Goal: Use online tool/utility: Utilize a website feature to perform a specific function

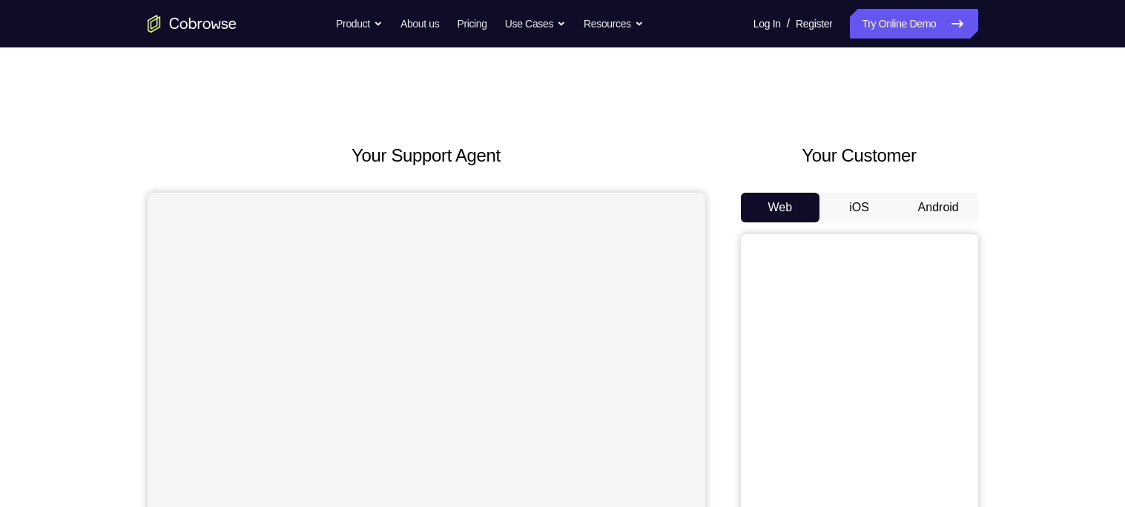
click at [941, 209] on button "Android" at bounding box center [937, 208] width 79 height 30
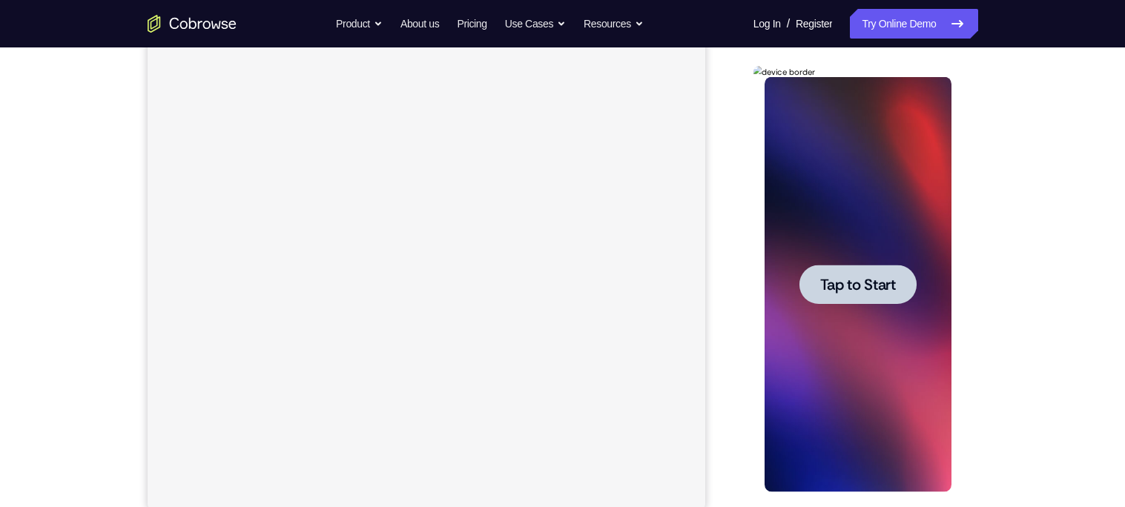
click at [858, 291] on span "Tap to Start" at bounding box center [858, 284] width 76 height 15
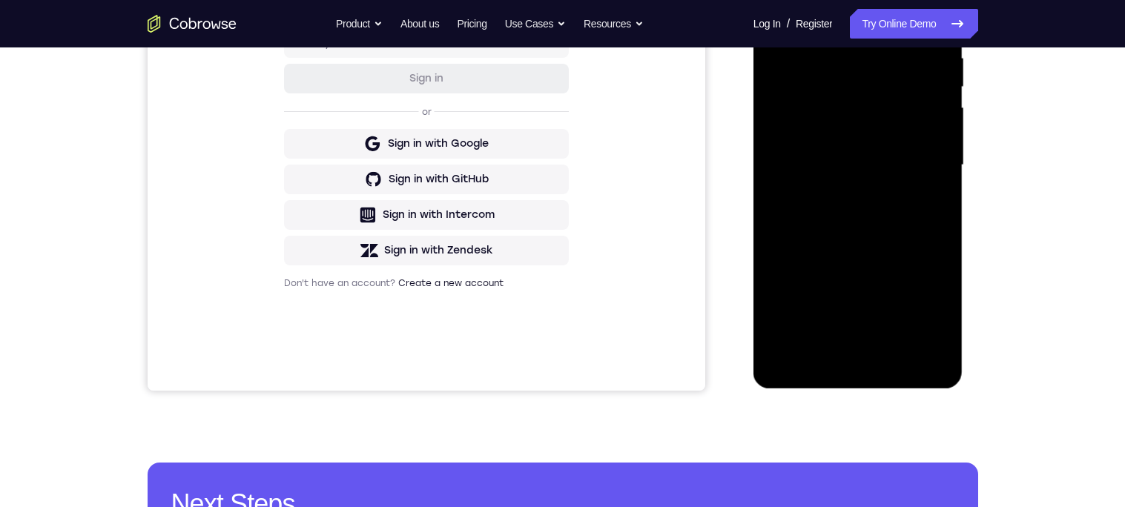
scroll to position [302, 0]
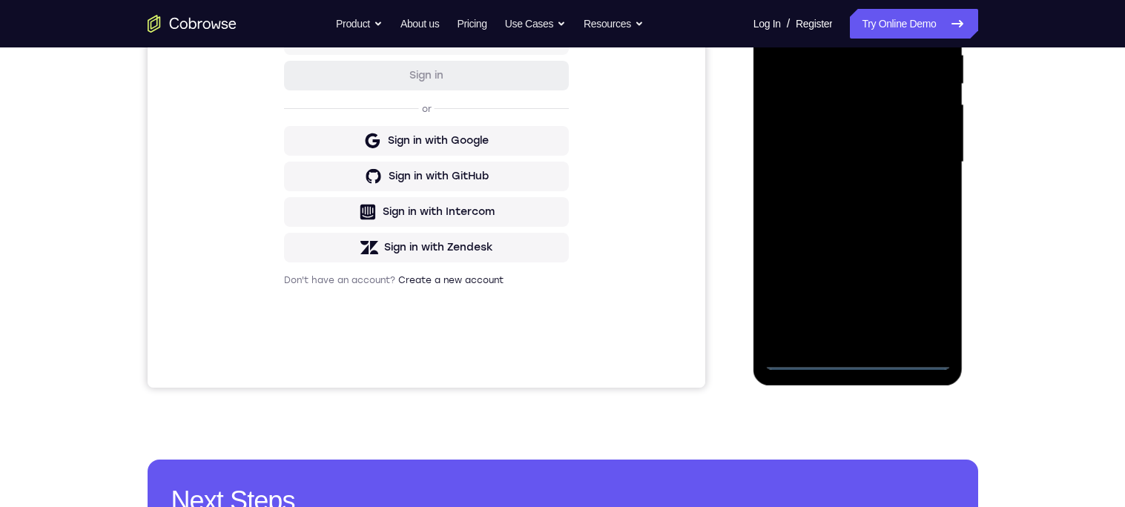
click at [855, 359] on div at bounding box center [857, 162] width 187 height 415
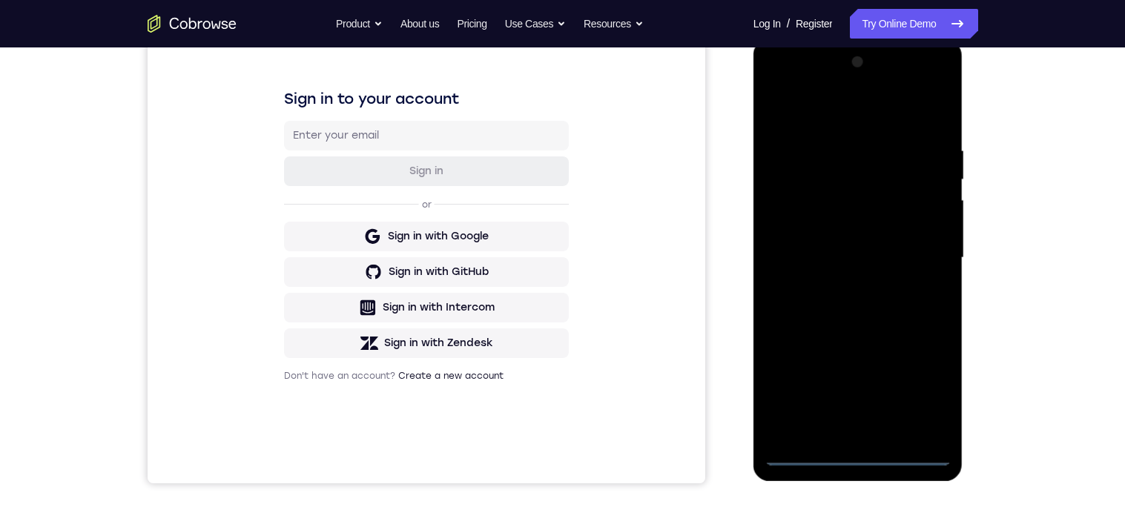
click at [920, 380] on div at bounding box center [857, 257] width 187 height 415
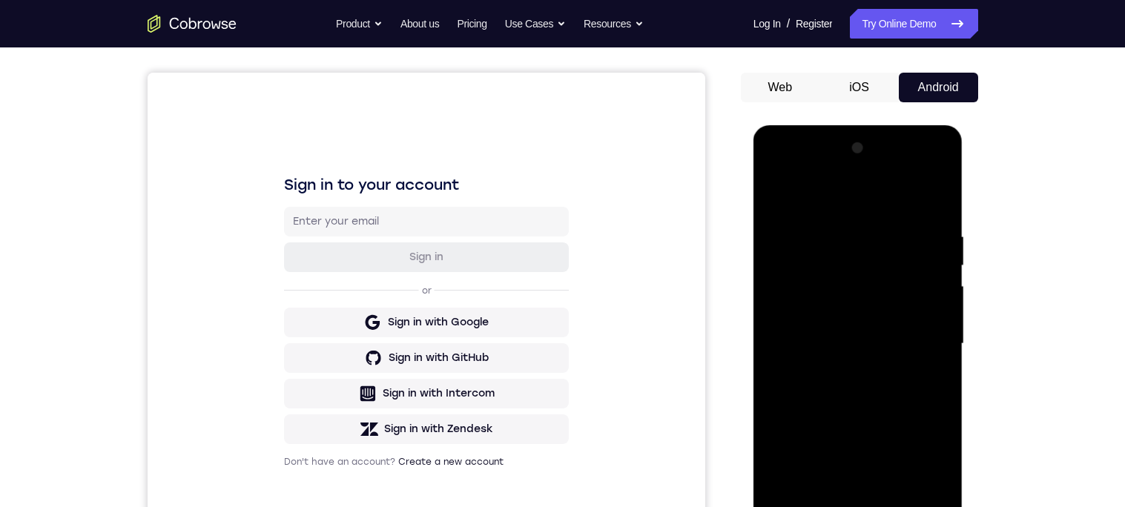
click at [865, 198] on div at bounding box center [857, 343] width 187 height 415
click at [921, 343] on div at bounding box center [857, 343] width 187 height 415
click at [919, 342] on div at bounding box center [857, 343] width 187 height 415
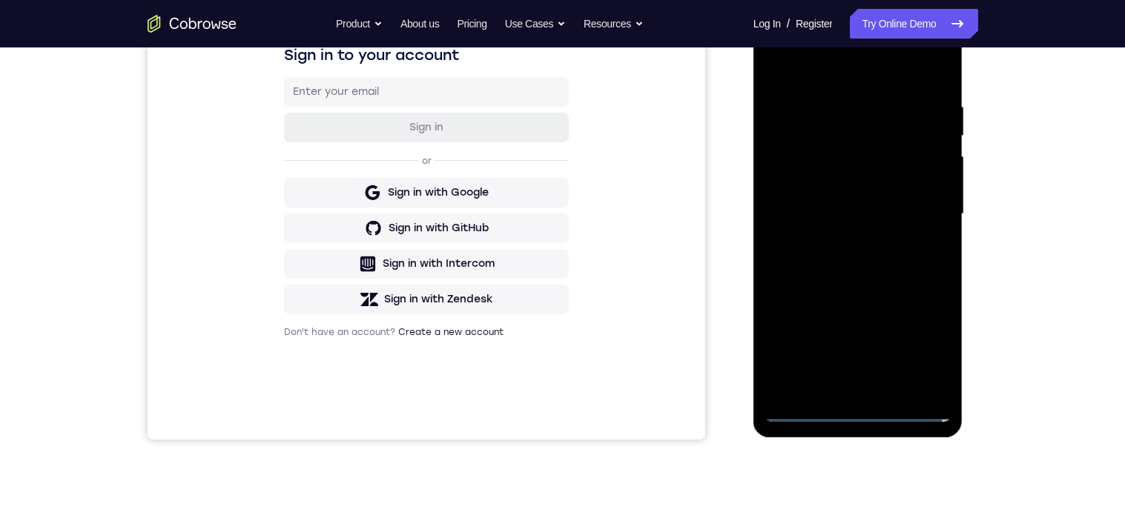
click at [839, 385] on div at bounding box center [857, 214] width 187 height 415
click at [902, 206] on div at bounding box center [857, 214] width 187 height 415
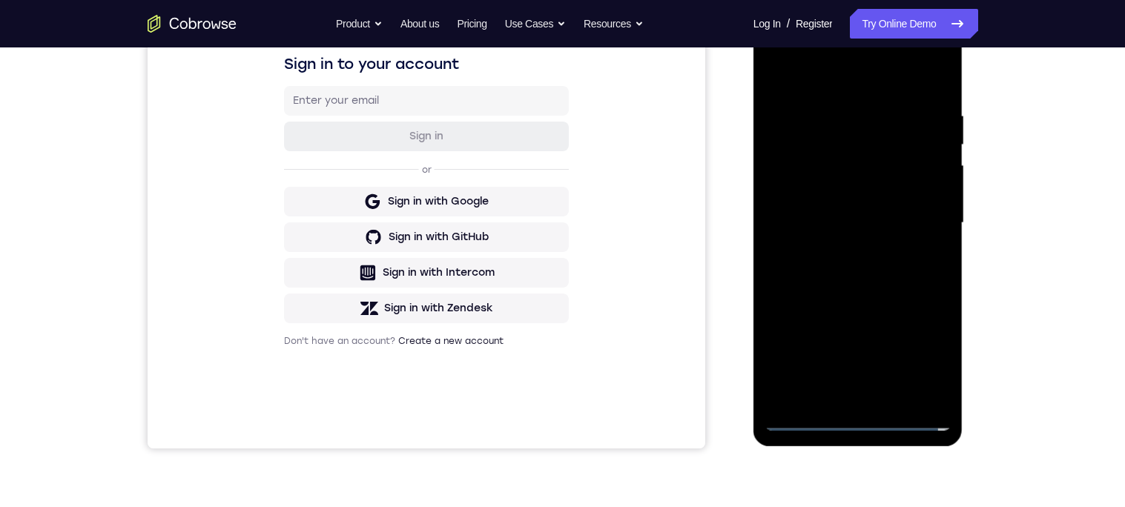
click at [852, 194] on div at bounding box center [857, 223] width 187 height 415
click at [882, 230] on div at bounding box center [857, 223] width 187 height 415
click at [875, 263] on div at bounding box center [857, 223] width 187 height 415
click at [862, 271] on div at bounding box center [857, 223] width 187 height 415
click at [895, 276] on div at bounding box center [857, 223] width 187 height 415
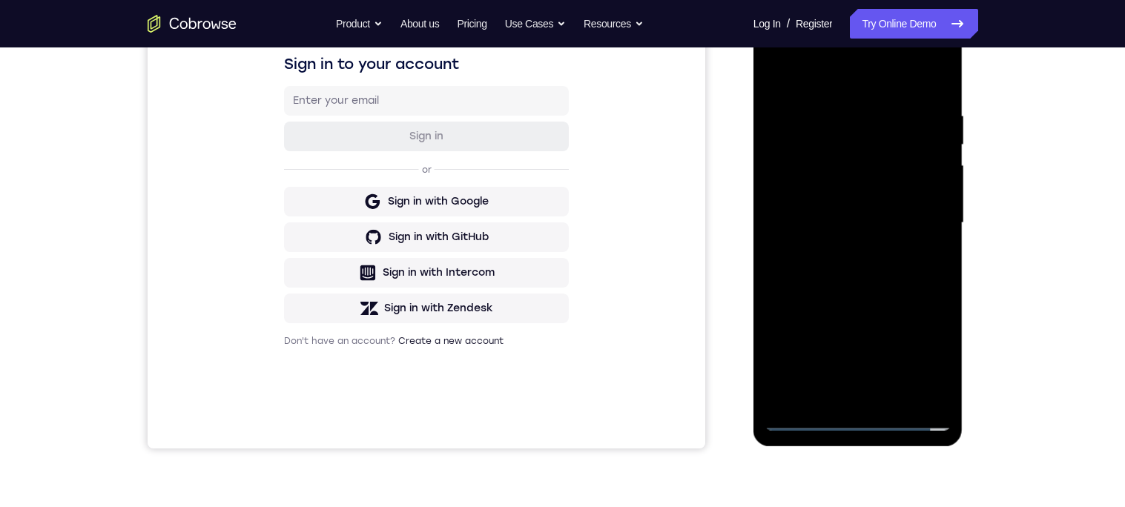
scroll to position [184, 0]
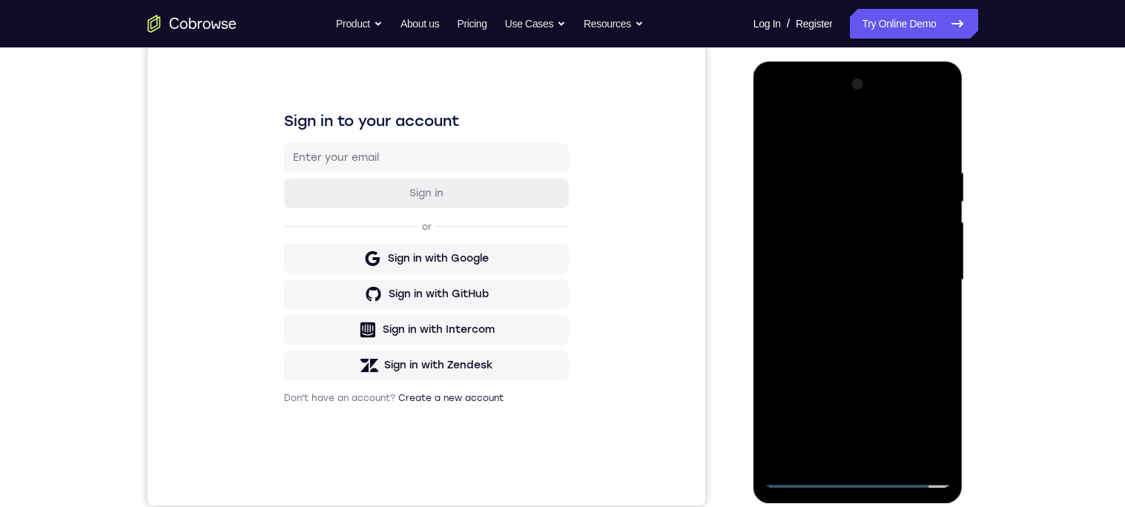
click at [889, 322] on div at bounding box center [857, 280] width 187 height 415
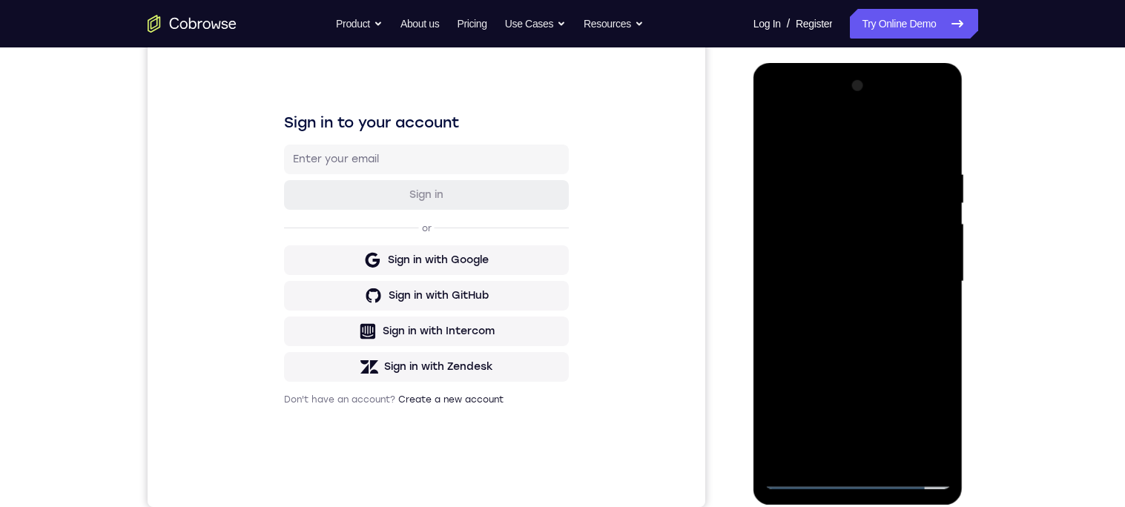
click at [904, 335] on div at bounding box center [857, 281] width 187 height 415
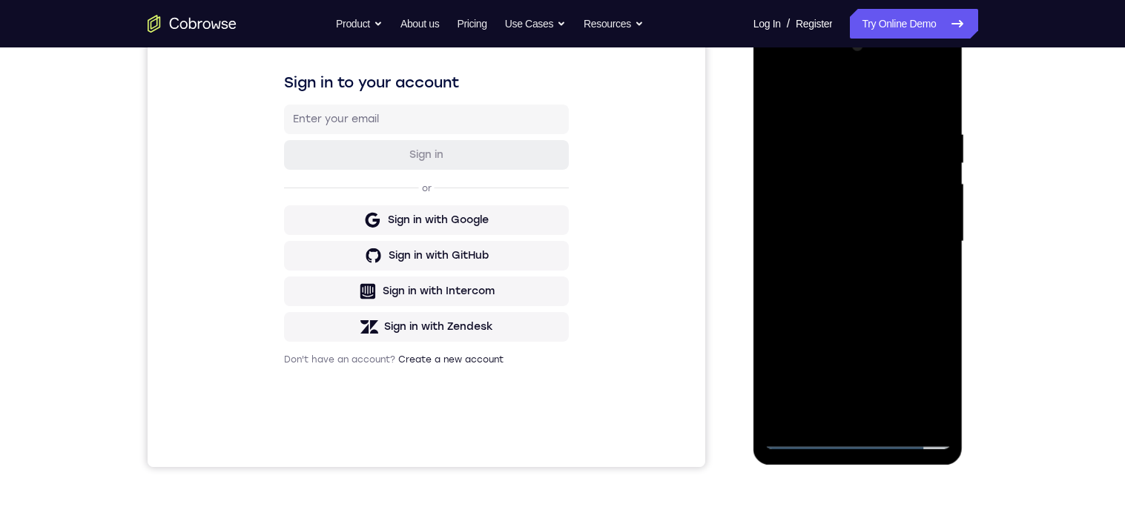
click at [943, 304] on div at bounding box center [857, 241] width 187 height 415
click at [936, 307] on div at bounding box center [857, 241] width 187 height 415
click at [924, 128] on div at bounding box center [857, 241] width 187 height 415
click at [936, 258] on div at bounding box center [857, 241] width 187 height 415
click at [937, 93] on div at bounding box center [857, 241] width 187 height 415
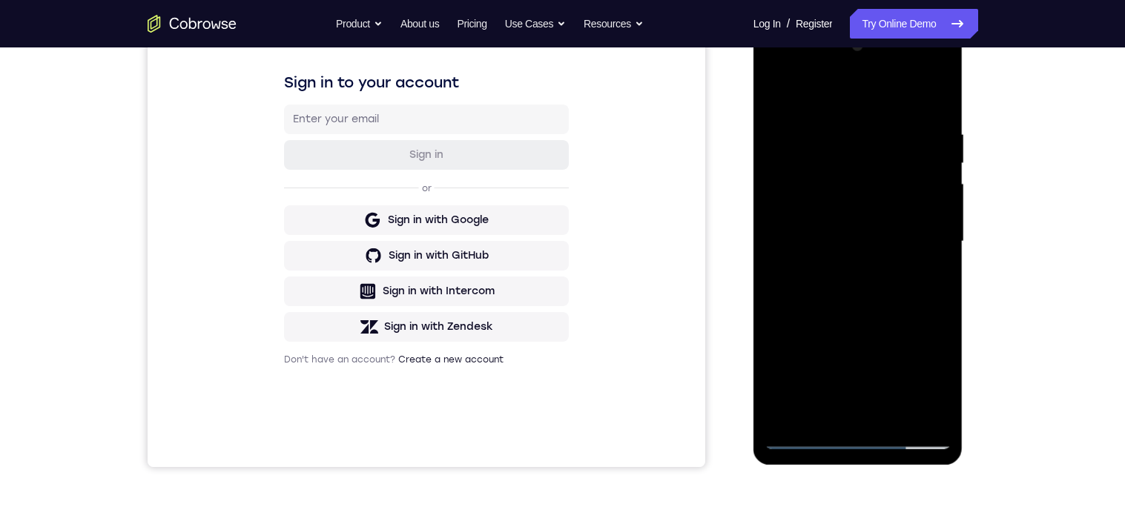
click at [941, 188] on div at bounding box center [857, 241] width 187 height 415
click at [934, 197] on div at bounding box center [857, 241] width 187 height 415
click at [943, 193] on div at bounding box center [857, 241] width 187 height 415
click at [936, 185] on div at bounding box center [857, 241] width 187 height 415
click at [938, 188] on div at bounding box center [857, 241] width 187 height 415
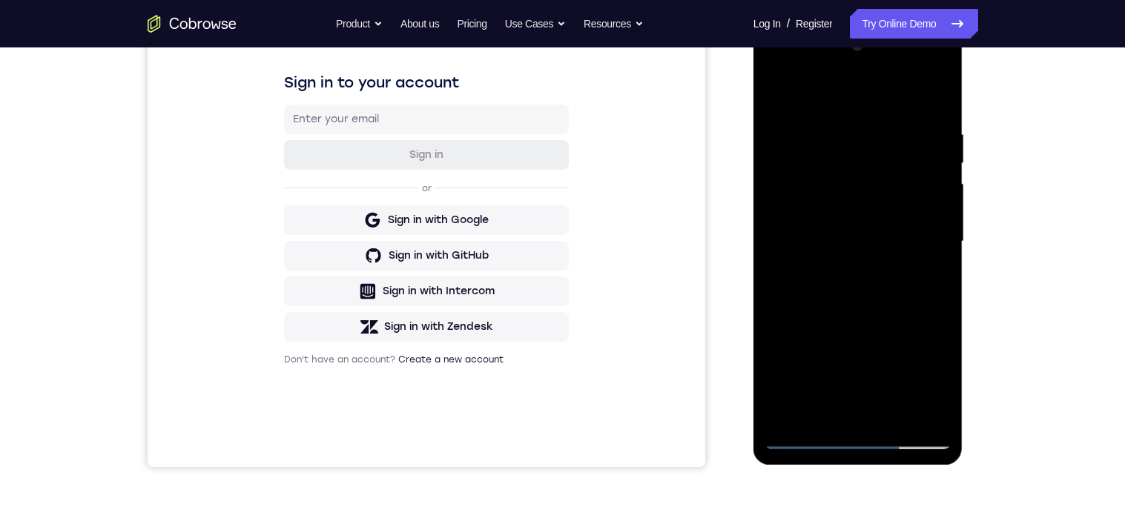
click at [935, 185] on div at bounding box center [857, 241] width 187 height 415
click at [943, 188] on div at bounding box center [857, 241] width 187 height 415
click at [944, 185] on div at bounding box center [857, 241] width 187 height 415
click at [939, 185] on div at bounding box center [857, 241] width 187 height 415
click at [943, 187] on div at bounding box center [857, 241] width 187 height 415
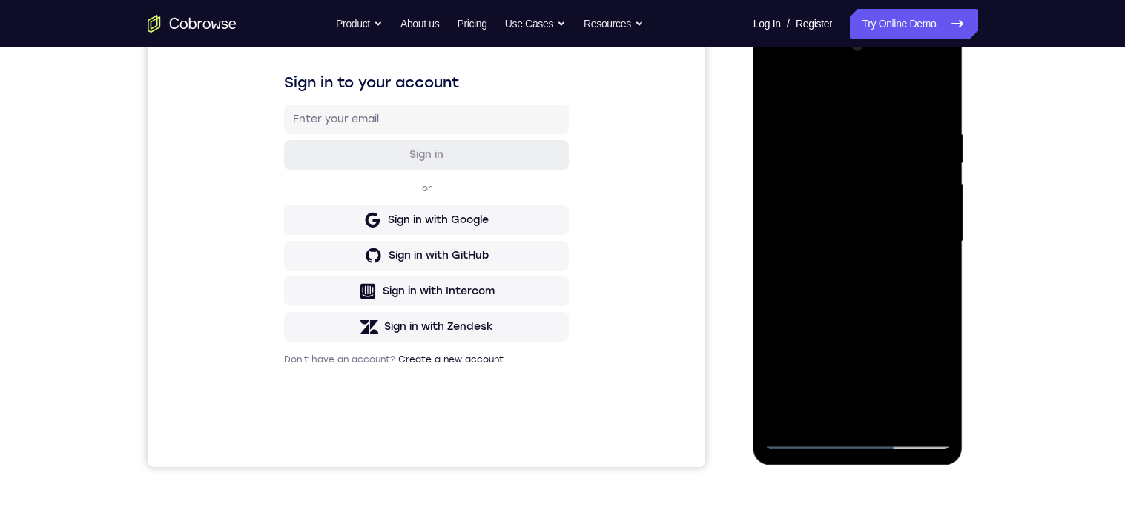
click at [944, 187] on div at bounding box center [857, 241] width 187 height 415
click at [937, 206] on div at bounding box center [857, 241] width 187 height 415
click at [941, 196] on div at bounding box center [857, 241] width 187 height 415
click at [942, 203] on div at bounding box center [857, 241] width 187 height 415
click at [942, 205] on div at bounding box center [857, 241] width 187 height 415
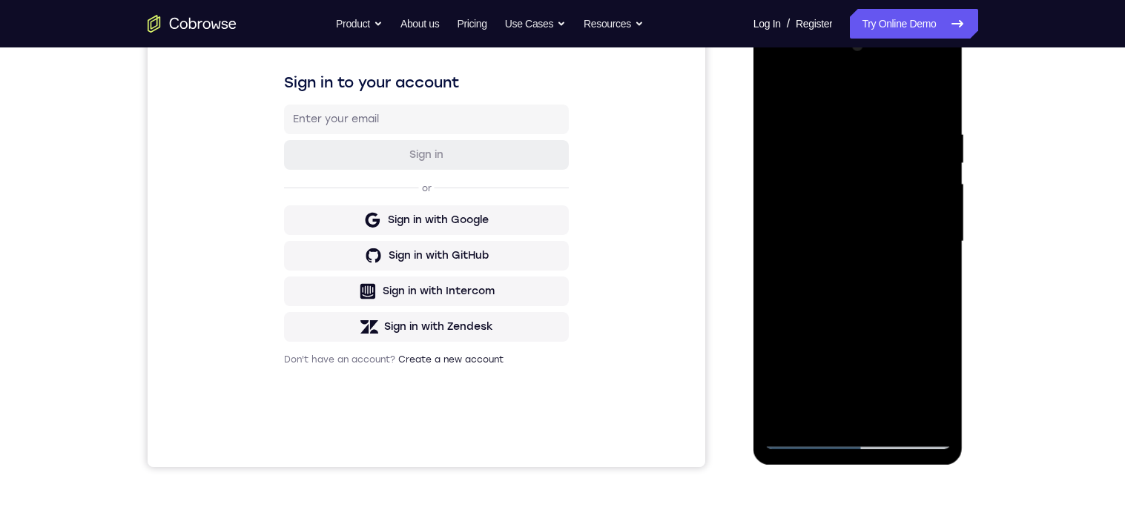
click at [941, 203] on div at bounding box center [857, 241] width 187 height 415
click at [943, 196] on div at bounding box center [857, 241] width 187 height 415
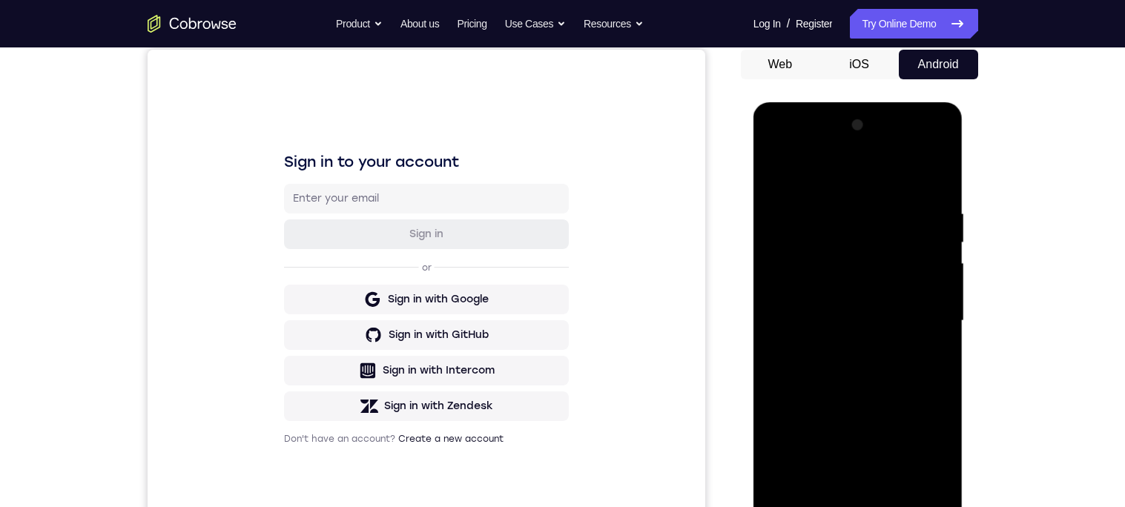
click at [920, 431] on div at bounding box center [857, 320] width 187 height 415
click at [911, 434] on div at bounding box center [857, 321] width 187 height 415
click at [938, 329] on div at bounding box center [857, 321] width 187 height 415
click at [936, 327] on div at bounding box center [857, 321] width 187 height 415
